Goal: Information Seeking & Learning: Learn about a topic

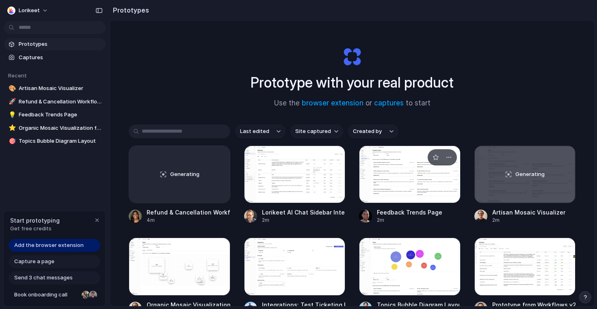
click at [406, 187] on div at bounding box center [409, 175] width 101 height 58
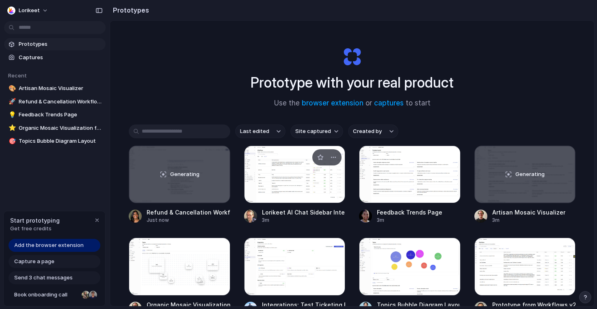
click at [278, 180] on div at bounding box center [294, 175] width 101 height 58
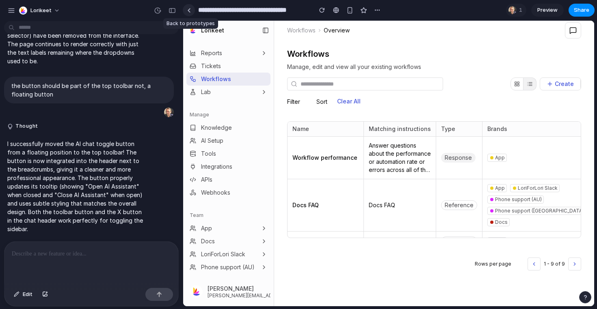
click at [190, 11] on div at bounding box center [189, 10] width 4 height 4
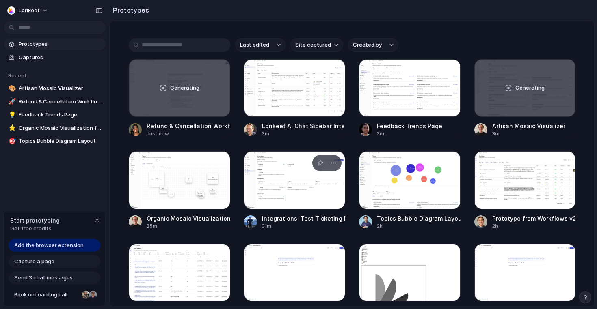
scroll to position [125, 0]
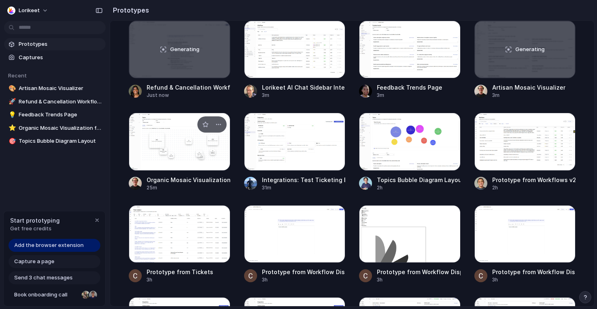
click at [169, 155] on div at bounding box center [179, 142] width 101 height 58
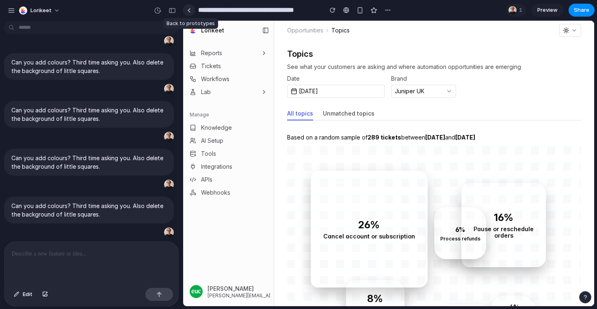
click at [188, 11] on div at bounding box center [189, 10] width 4 height 4
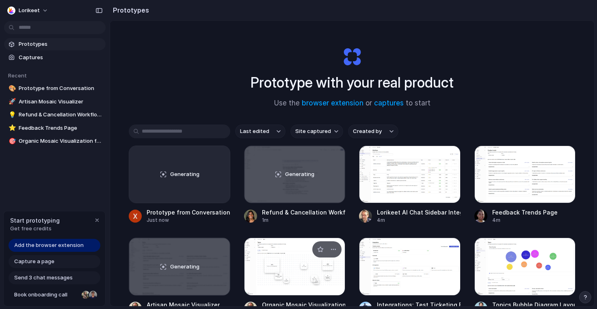
scroll to position [101, 0]
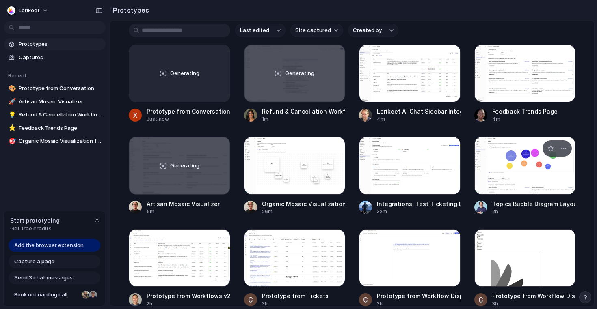
click at [502, 174] on div at bounding box center [524, 166] width 101 height 58
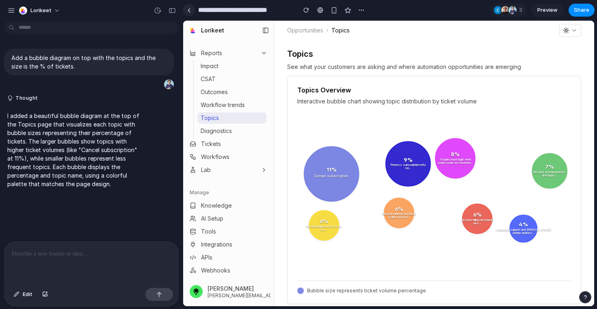
click at [189, 8] on div at bounding box center [189, 10] width 4 height 4
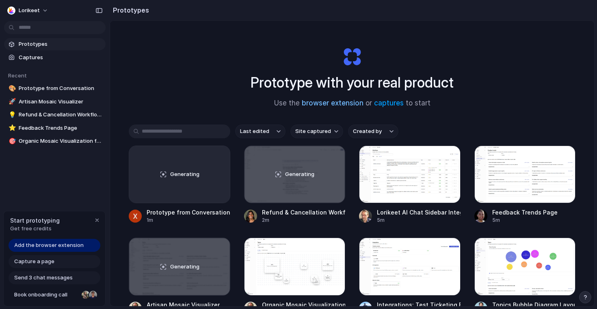
click at [335, 102] on link "browser extension" at bounding box center [333, 103] width 62 height 8
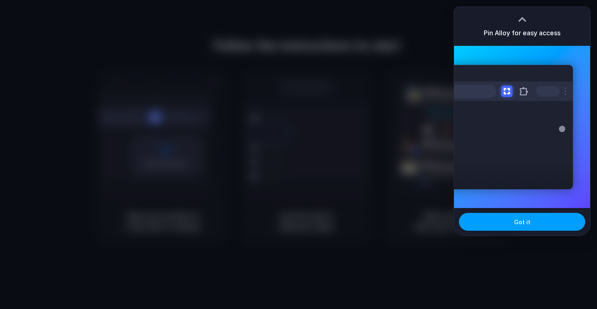
click at [518, 219] on span "Got it" at bounding box center [522, 222] width 16 height 9
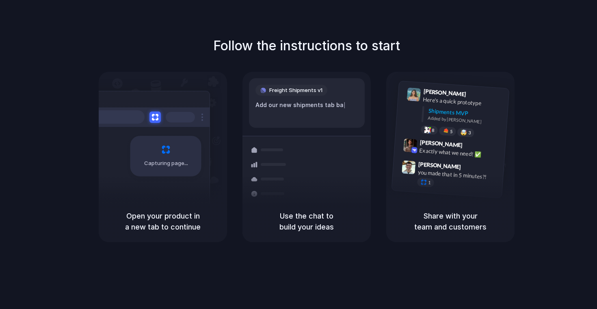
click at [423, 39] on div "Follow the instructions to start Capturing page Open your product in a new tab …" at bounding box center [306, 139] width 597 height 206
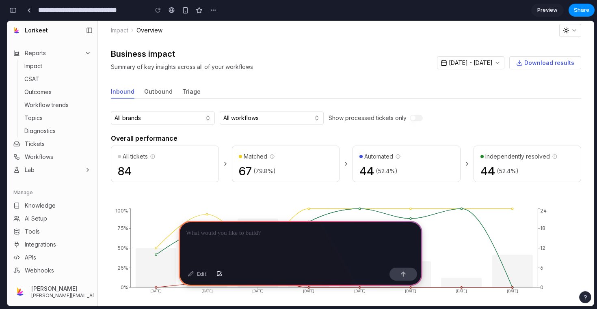
click at [246, 244] on div at bounding box center [301, 242] width 244 height 43
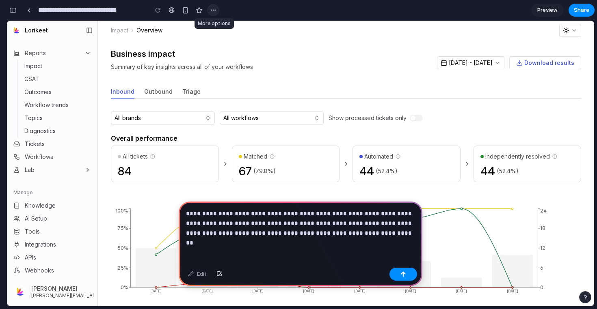
click at [211, 10] on div "button" at bounding box center [213, 10] width 6 height 6
click at [179, 11] on div "Duplicate Delete" at bounding box center [298, 154] width 597 height 309
click at [374, 237] on p "**********" at bounding box center [300, 223] width 229 height 29
click at [210, 11] on div "button" at bounding box center [213, 10] width 6 height 6
click at [261, 9] on div "Duplicate Delete" at bounding box center [298, 154] width 597 height 309
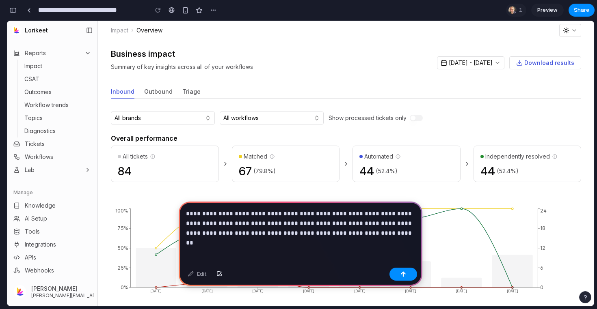
click at [379, 235] on p "**********" at bounding box center [300, 223] width 229 height 29
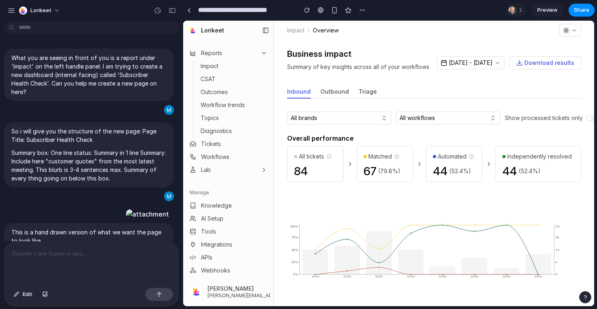
scroll to position [9, 0]
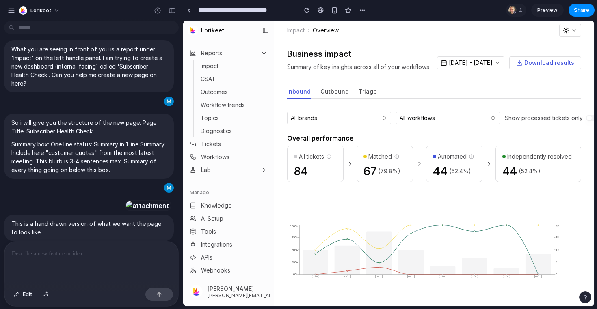
type input "**********"
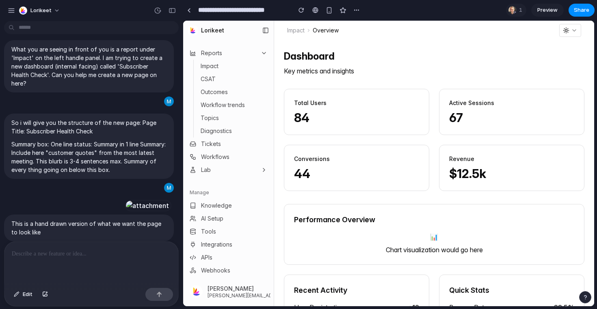
scroll to position [445, 0]
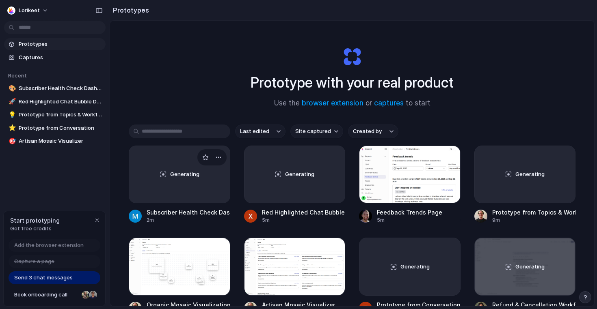
click at [197, 74] on div "Open in new tab Rename Copy link Delete" at bounding box center [298, 154] width 597 height 309
click at [219, 159] on div "button" at bounding box center [218, 157] width 6 height 6
click at [230, 60] on div "Open in new tab Rename Copy link Delete" at bounding box center [298, 154] width 597 height 309
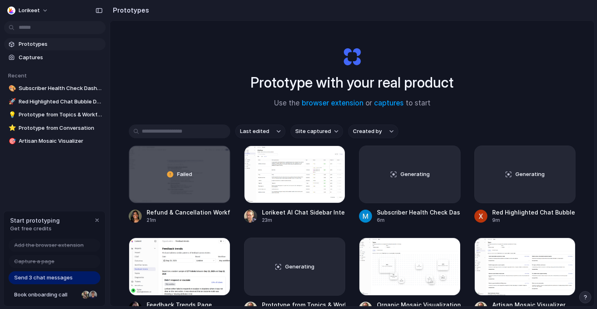
scroll to position [47, 0]
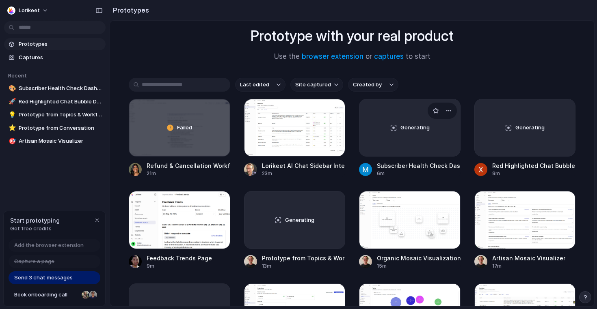
click at [399, 123] on div "Generating" at bounding box center [409, 127] width 101 height 57
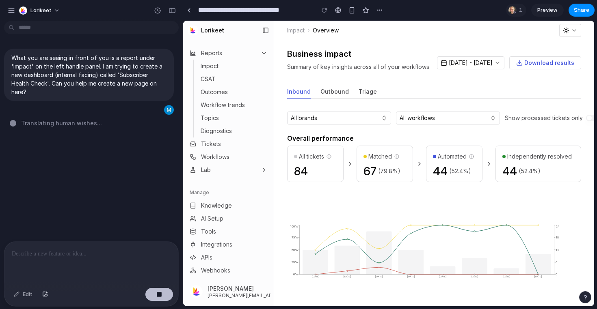
click at [155, 297] on button "button" at bounding box center [159, 294] width 28 height 13
click at [162, 297] on button "button" at bounding box center [159, 294] width 28 height 13
click at [94, 270] on div at bounding box center [91, 263] width 174 height 43
click at [157, 291] on button "button" at bounding box center [159, 294] width 28 height 13
click at [120, 266] on div at bounding box center [91, 263] width 174 height 43
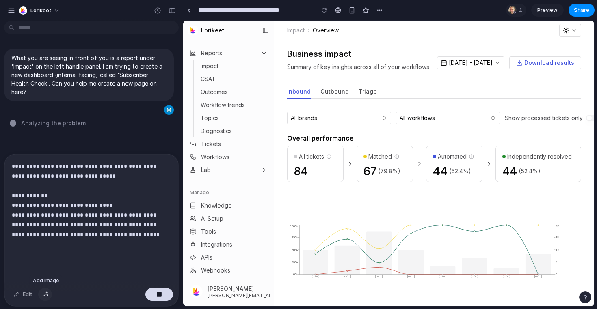
click at [41, 295] on button "button" at bounding box center [45, 294] width 14 height 13
click at [121, 237] on p "**********" at bounding box center [91, 210] width 159 height 97
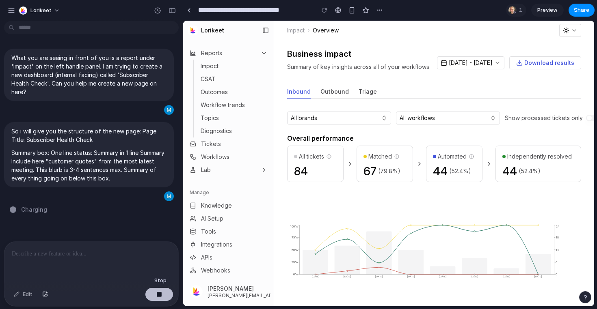
click at [157, 295] on div "button" at bounding box center [159, 295] width 6 height 6
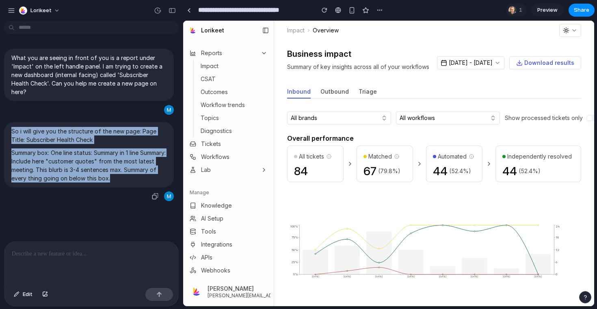
drag, startPoint x: 149, startPoint y: 168, endPoint x: 9, endPoint y: 125, distance: 146.1
click at [9, 125] on div "So i will give you the structure of the new page: Page Title: Subscriber Health…" at bounding box center [89, 154] width 170 height 65
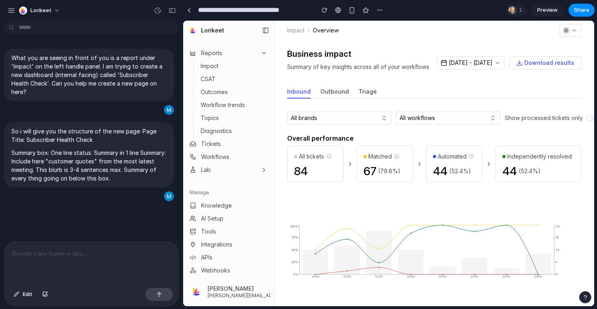
click at [63, 262] on div at bounding box center [91, 263] width 174 height 43
click at [44, 297] on button "button" at bounding box center [45, 294] width 14 height 13
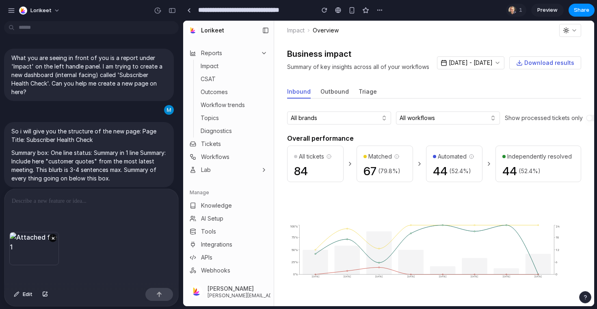
click at [32, 202] on p at bounding box center [91, 201] width 159 height 10
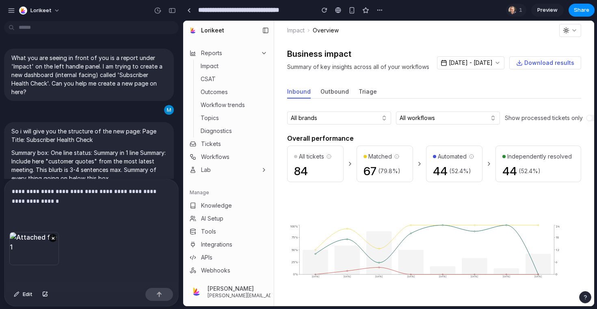
click at [161, 294] on div at bounding box center [159, 294] width 28 height 13
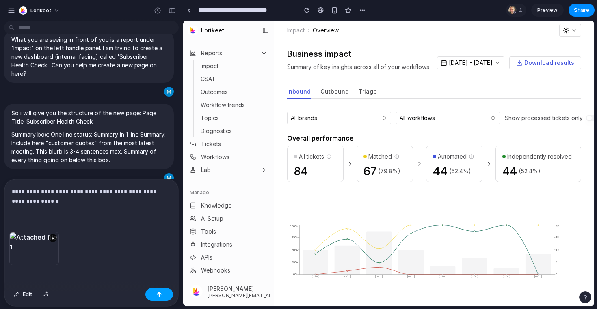
click at [158, 295] on div "button" at bounding box center [159, 295] width 6 height 6
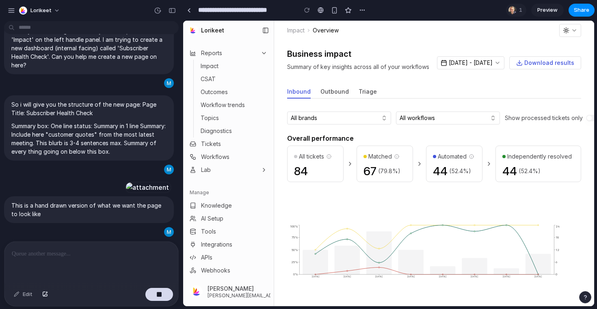
scroll to position [228, 0]
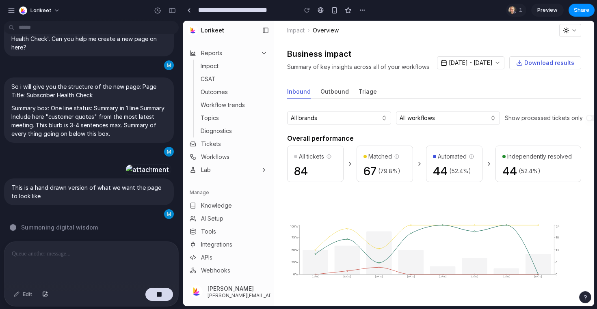
click at [64, 255] on p at bounding box center [91, 254] width 159 height 10
click at [70, 257] on p at bounding box center [91, 254] width 159 height 10
type input "**********"
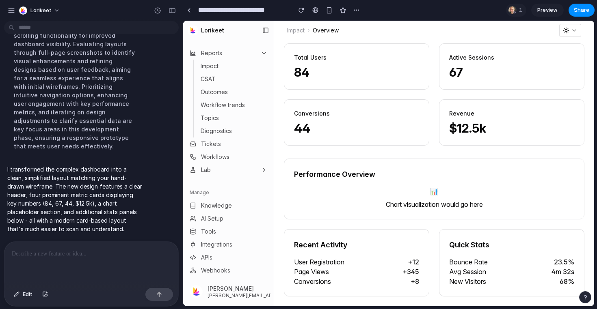
scroll to position [0, 0]
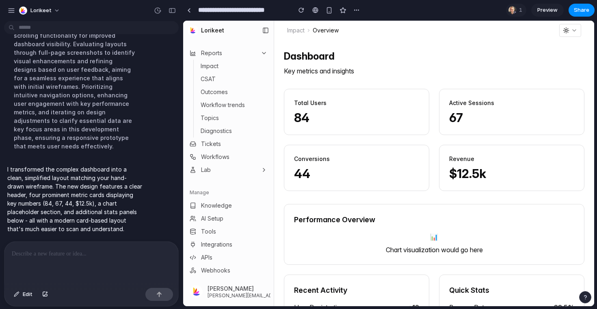
click at [52, 253] on p at bounding box center [91, 254] width 159 height 10
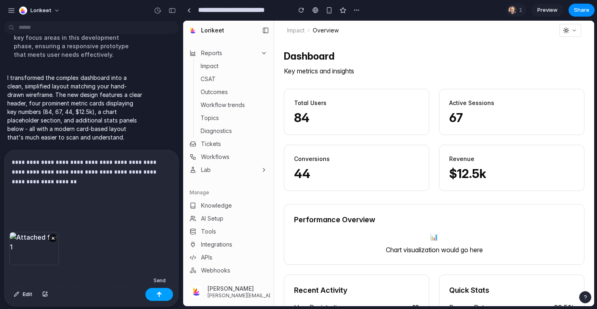
click at [156, 297] on button "button" at bounding box center [159, 294] width 28 height 13
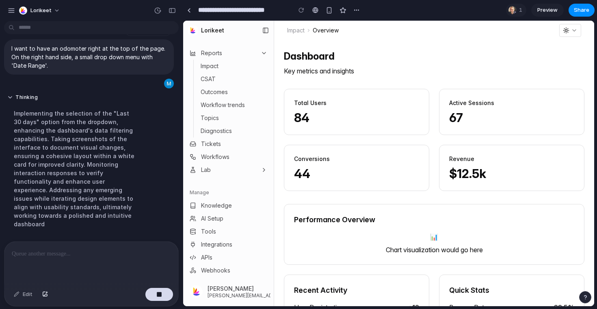
scroll to position [632, 0]
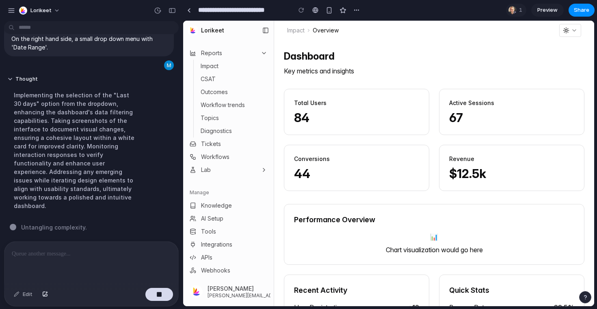
click at [70, 261] on div at bounding box center [91, 263] width 174 height 43
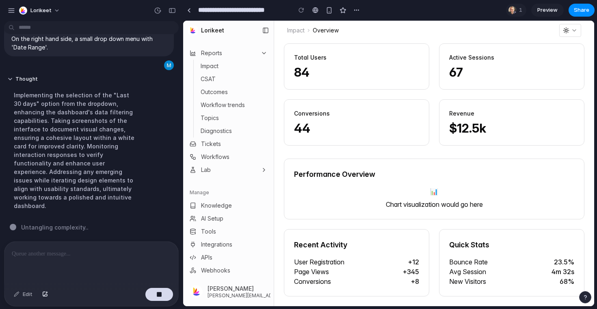
scroll to position [0, 0]
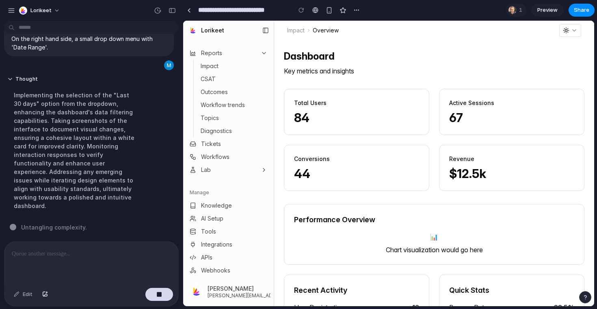
click at [571, 32] on icon "button" at bounding box center [574, 30] width 6 height 6
click at [574, 30] on icon "button" at bounding box center [574, 30] width 6 height 6
click at [504, 57] on h1 "Dashboard" at bounding box center [434, 56] width 300 height 13
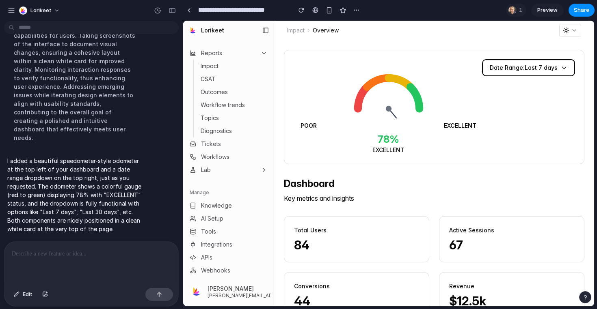
click at [528, 67] on span "Date Range: Last 7 days" at bounding box center [523, 68] width 68 height 8
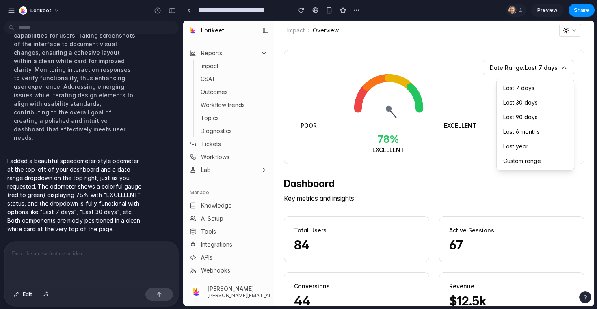
click at [483, 82] on div at bounding box center [388, 164] width 411 height 286
click at [48, 265] on div at bounding box center [91, 263] width 174 height 43
click at [73, 267] on div at bounding box center [91, 263] width 174 height 43
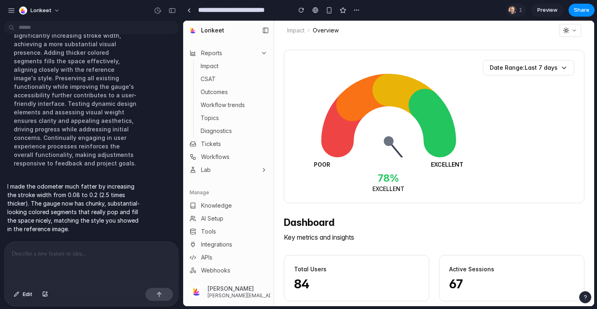
click at [48, 254] on p at bounding box center [91, 254] width 159 height 10
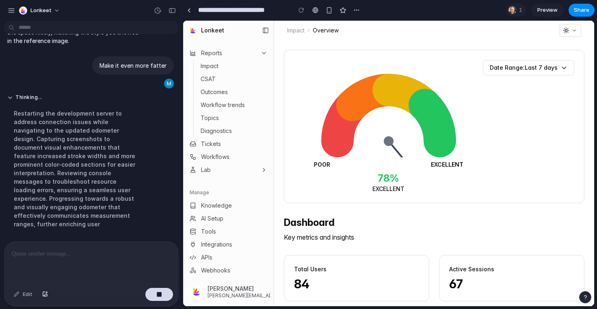
scroll to position [1135, 0]
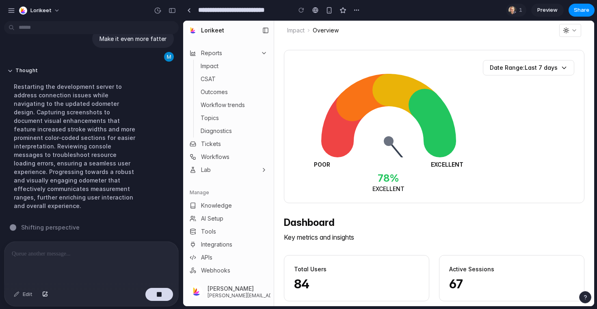
click at [52, 261] on div at bounding box center [91, 263] width 174 height 43
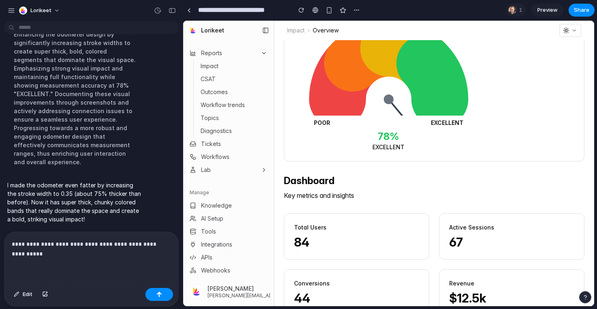
scroll to position [0, 0]
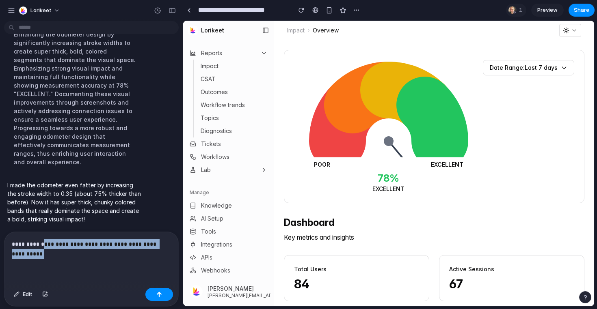
drag, startPoint x: 52, startPoint y: 254, endPoint x: 39, endPoint y: 234, distance: 24.3
click at [39, 234] on div "**********" at bounding box center [91, 258] width 174 height 53
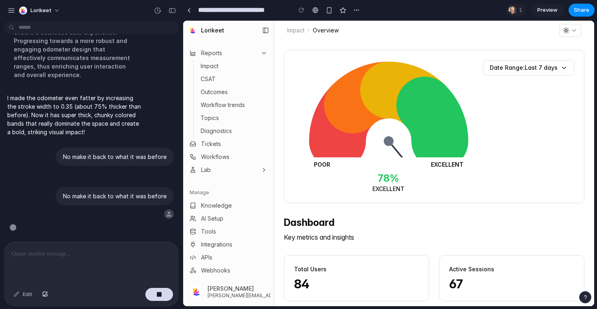
scroll to position [1235, 0]
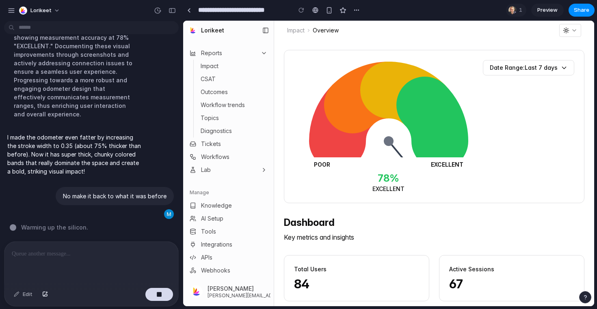
click at [231, 106] on link "Workflow trends" at bounding box center [231, 104] width 69 height 11
click at [229, 120] on link "Topics" at bounding box center [231, 117] width 69 height 11
click at [39, 262] on div at bounding box center [91, 263] width 174 height 43
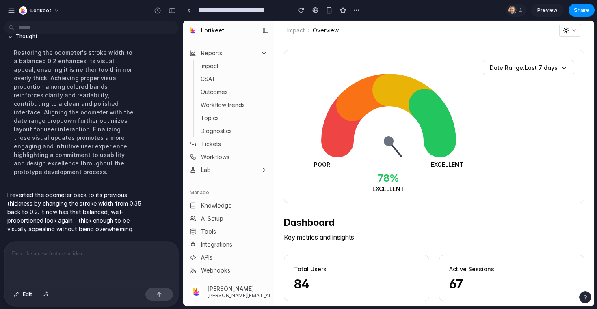
scroll to position [0, 0]
click at [54, 263] on div at bounding box center [91, 263] width 174 height 43
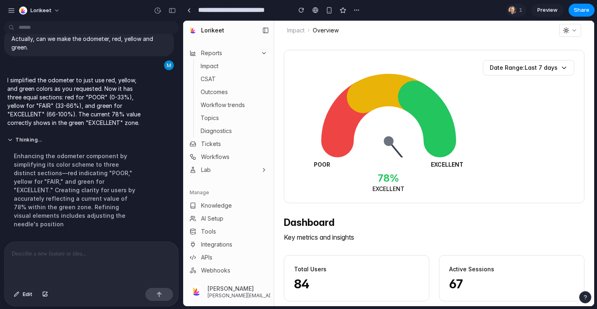
click at [59, 259] on div at bounding box center [91, 263] width 174 height 43
